Goal: Task Accomplishment & Management: Manage account settings

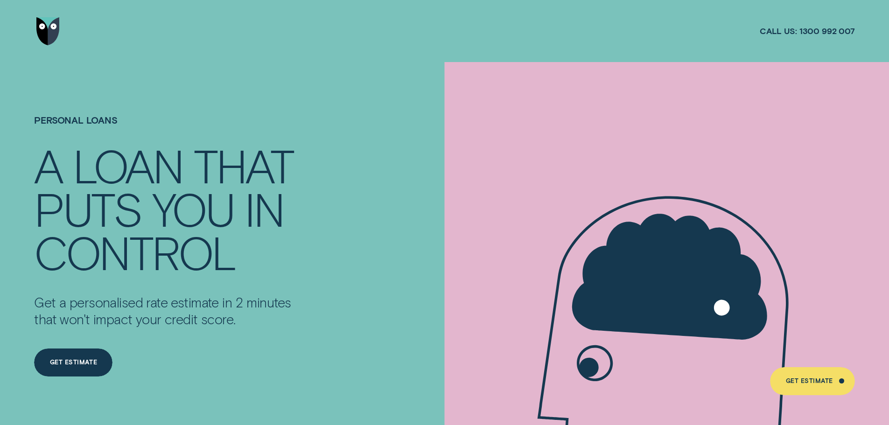
click at [43, 28] on img "Go to home page" at bounding box center [47, 31] width 23 height 28
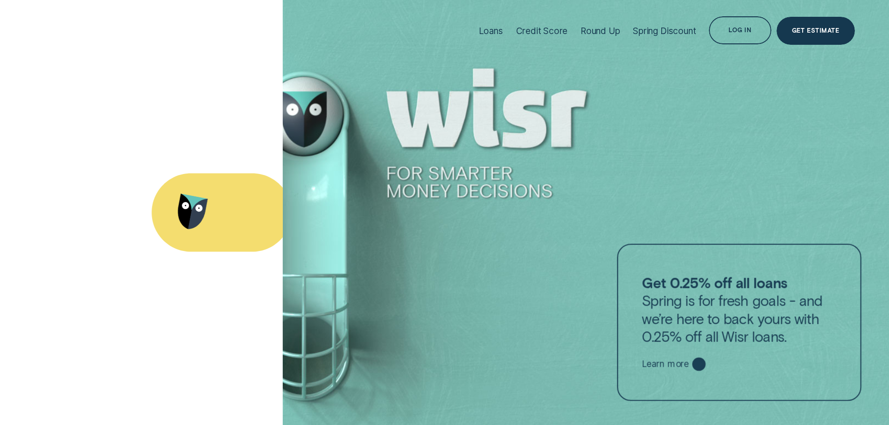
click at [743, 24] on div "Log in" at bounding box center [740, 30] width 62 height 28
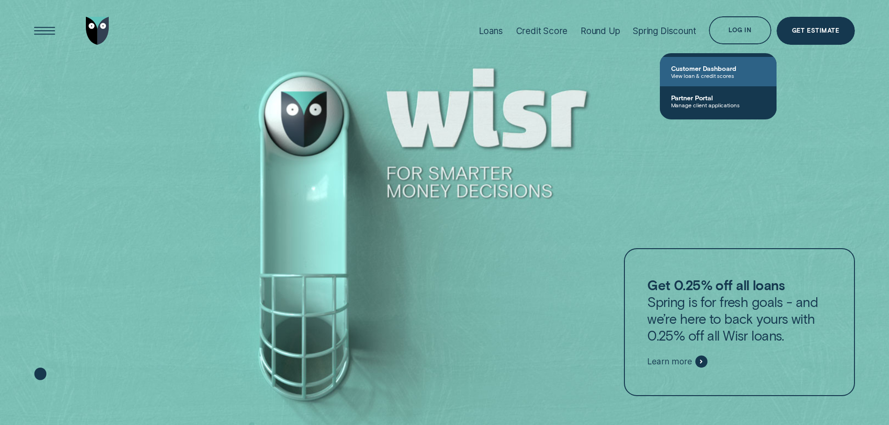
click at [709, 71] on span "Customer Dashboard" at bounding box center [718, 68] width 94 height 8
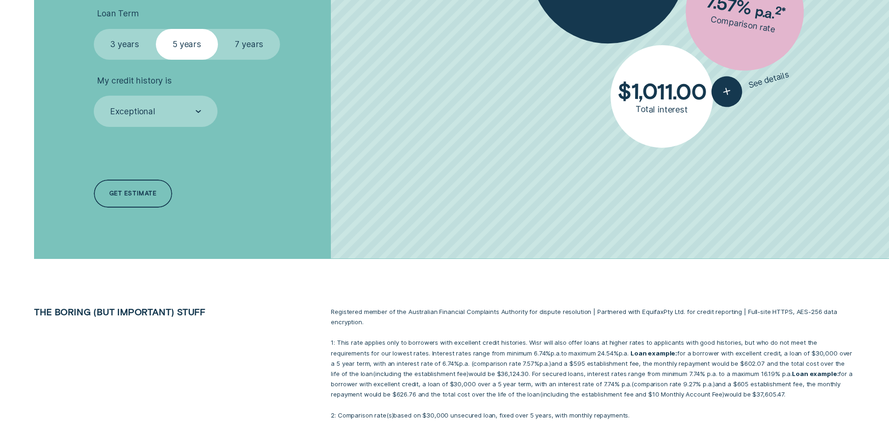
scroll to position [560, 0]
